Goal: Transaction & Acquisition: Purchase product/service

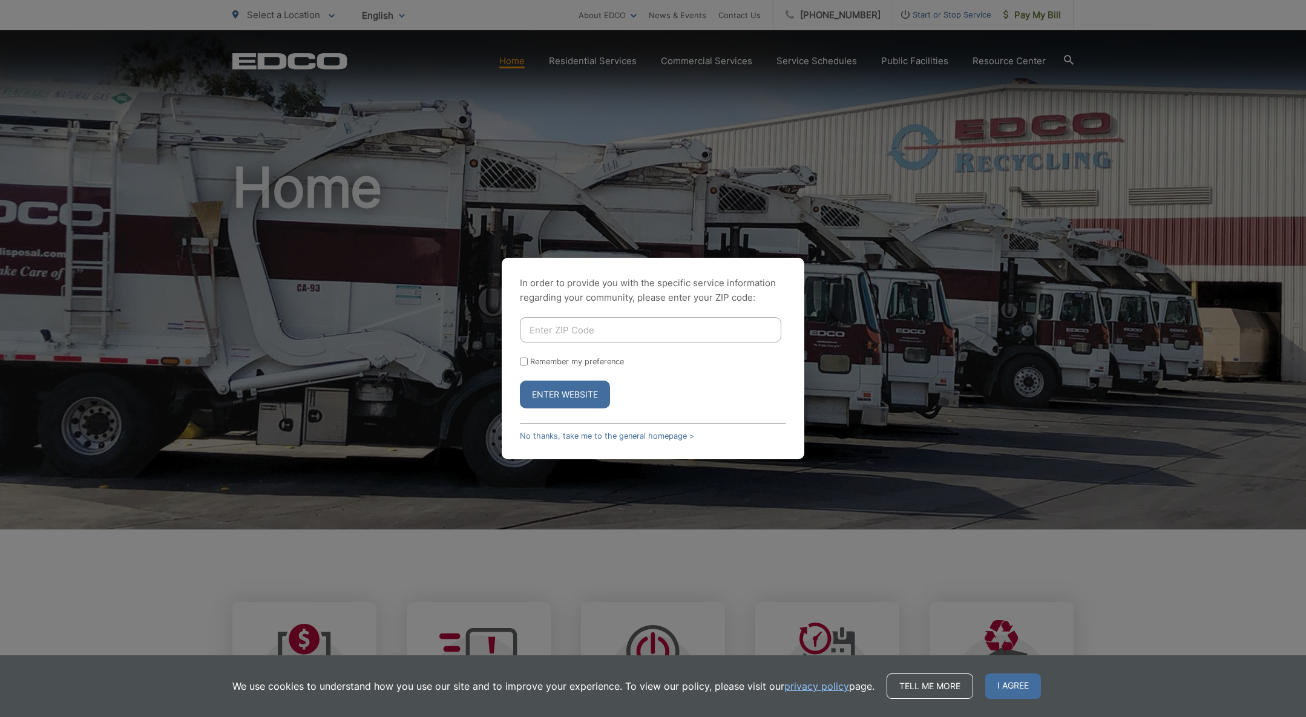
click at [613, 334] on input "Enter ZIP Code" at bounding box center [650, 329] width 261 height 25
type input "92064"
click at [558, 397] on button "Enter Website" at bounding box center [565, 395] width 90 height 28
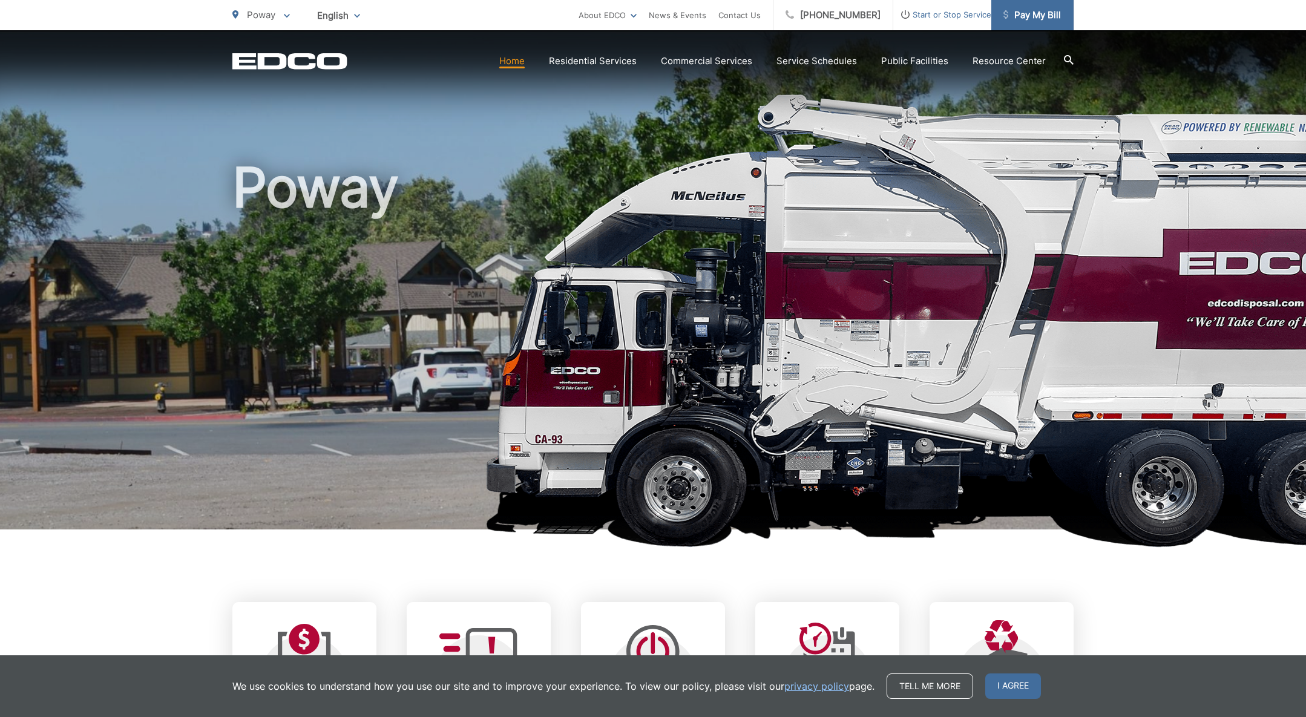
click at [1030, 18] on span "Pay My Bill" at bounding box center [1033, 15] width 58 height 15
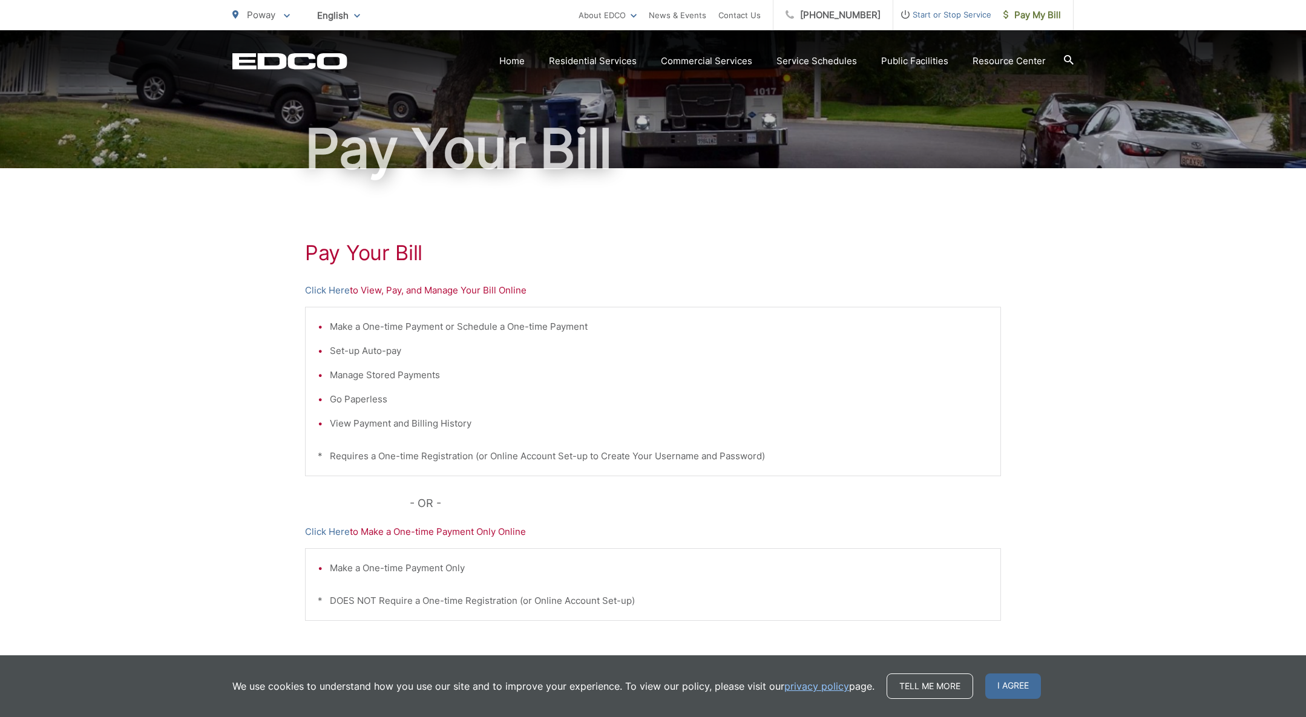
scroll to position [79, 0]
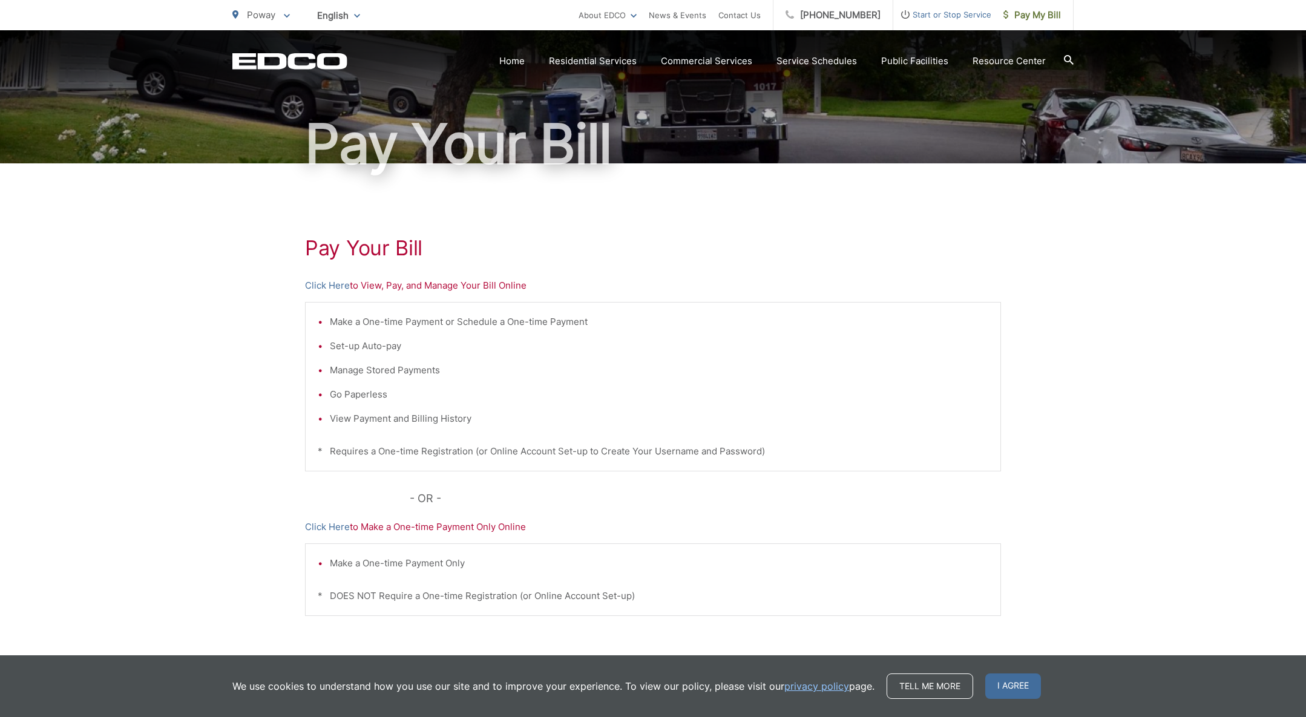
click at [488, 528] on p "Click Here to Make a One-time Payment Only Online" at bounding box center [653, 527] width 696 height 15
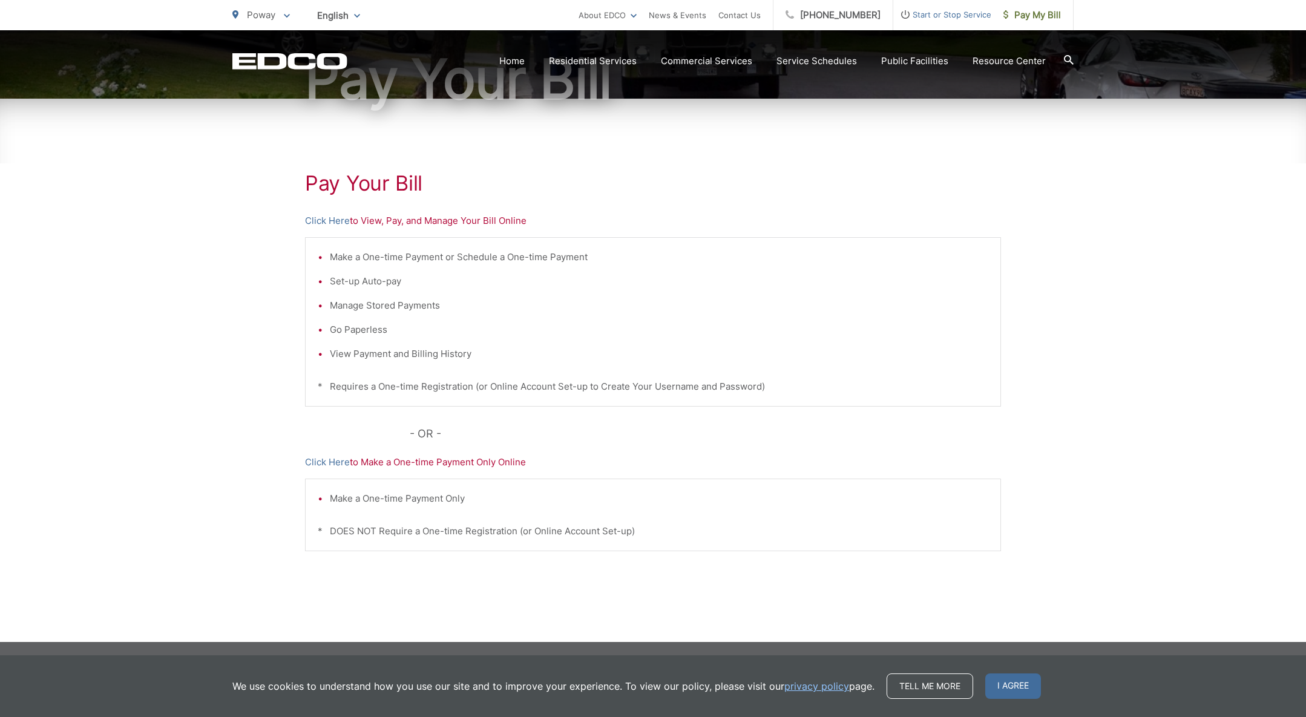
scroll to position [143, 0]
click at [324, 462] on link "Click Here" at bounding box center [327, 462] width 45 height 15
